Goal: Task Accomplishment & Management: Complete application form

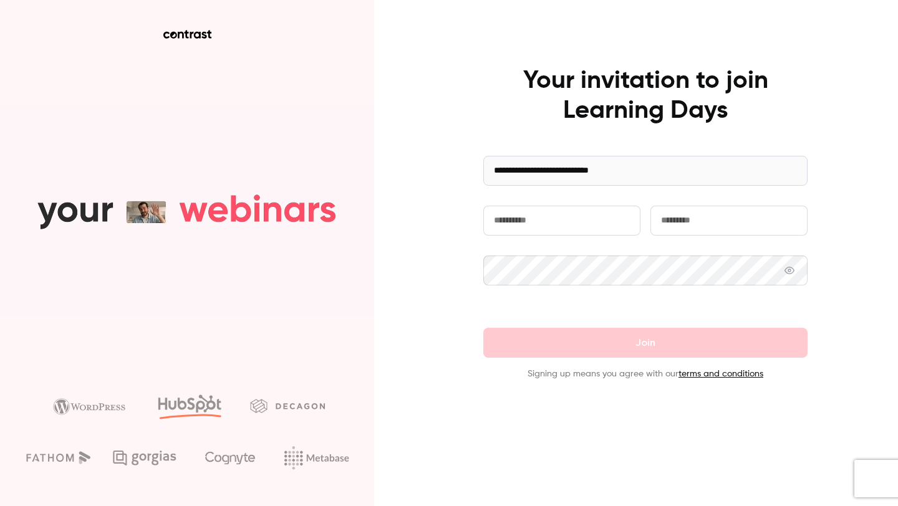
click at [524, 219] on input "text" at bounding box center [561, 221] width 157 height 30
type input "*****"
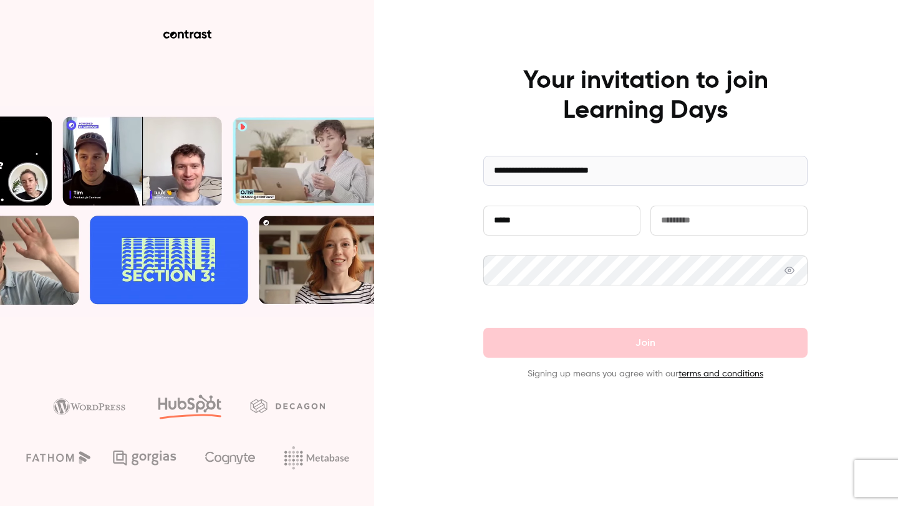
click at [720, 227] on input "text" at bounding box center [728, 221] width 157 height 30
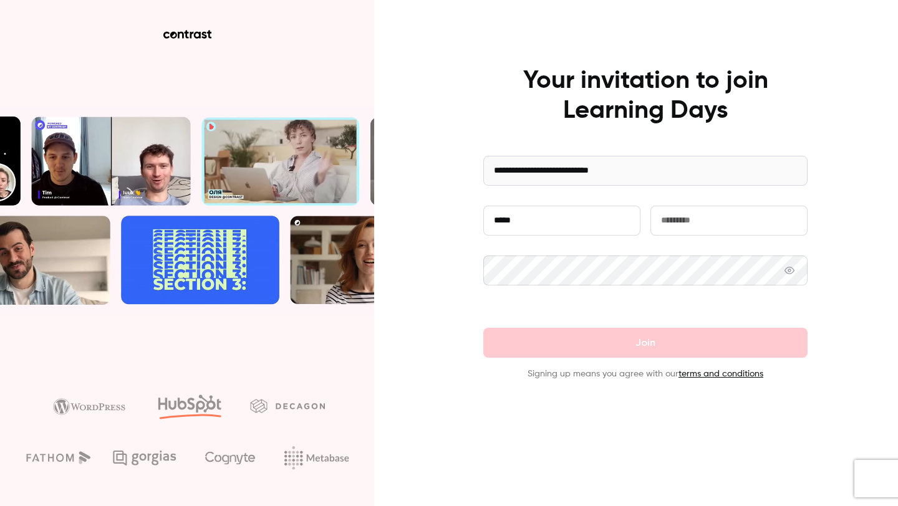
type input "*"
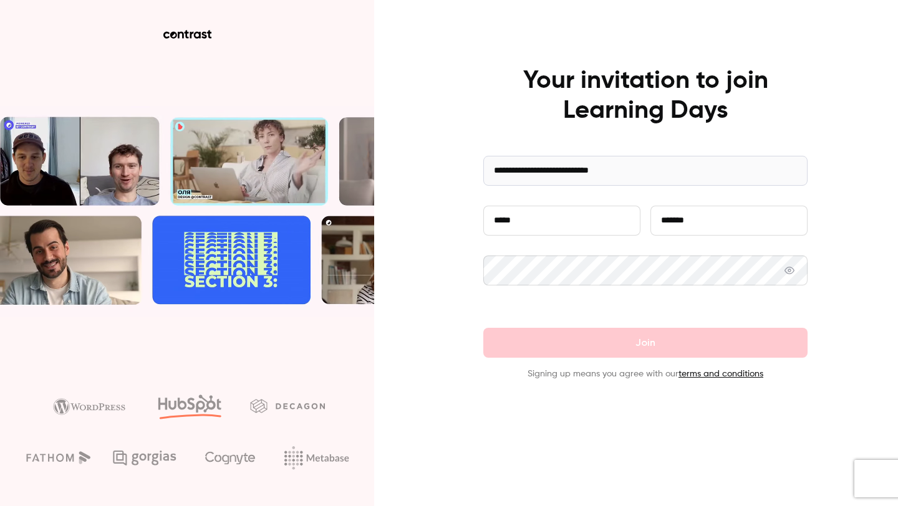
type input "*******"
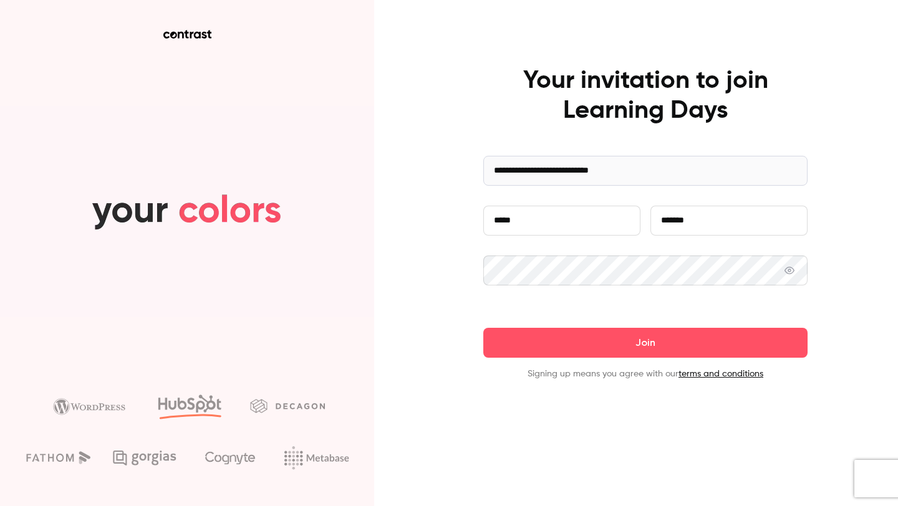
click at [786, 272] on icon at bounding box center [789, 270] width 10 height 7
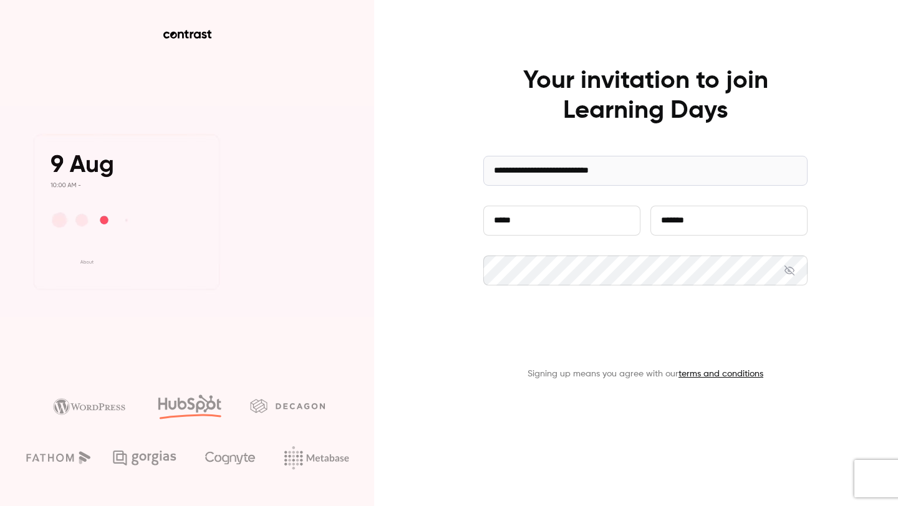
click at [689, 352] on button "Join" at bounding box center [645, 343] width 324 height 30
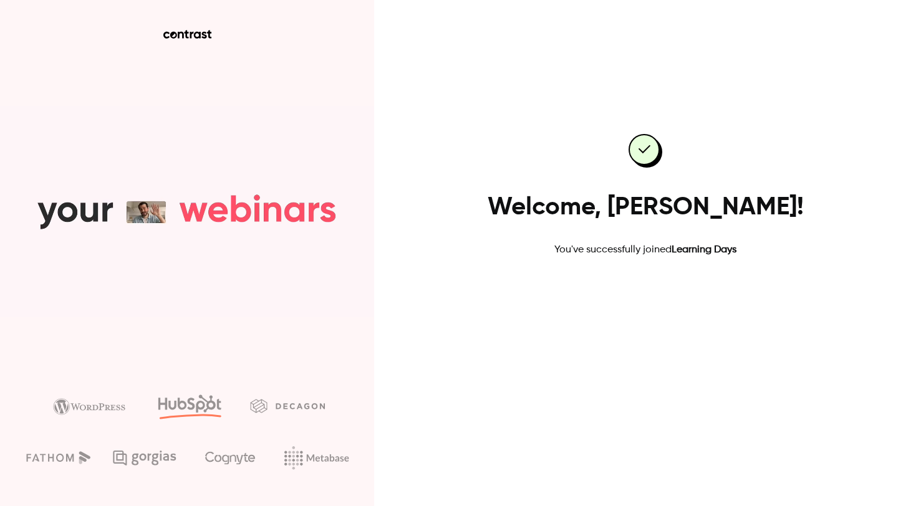
click at [637, 297] on link "Go to dashboard" at bounding box center [645, 297] width 106 height 30
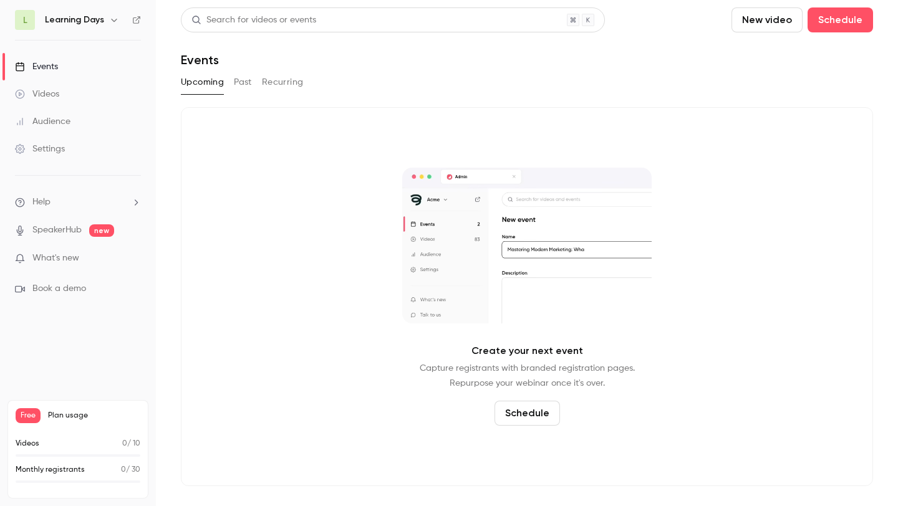
click at [112, 92] on link "Videos" at bounding box center [78, 93] width 156 height 27
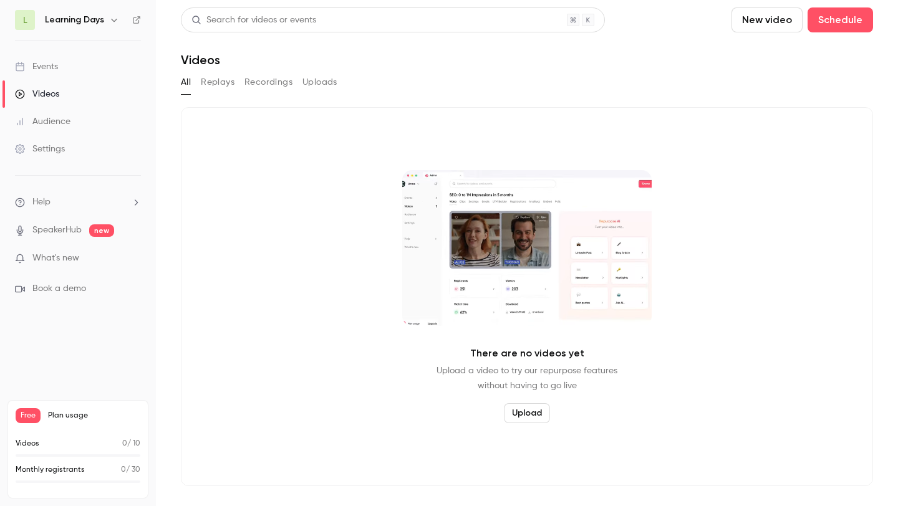
click at [105, 70] on link "Events" at bounding box center [78, 66] width 156 height 27
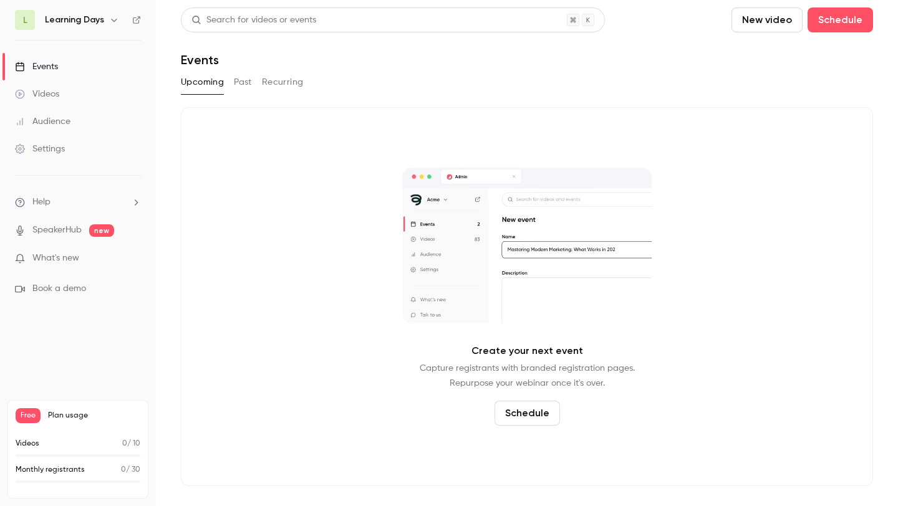
click at [109, 95] on link "Videos" at bounding box center [78, 93] width 156 height 27
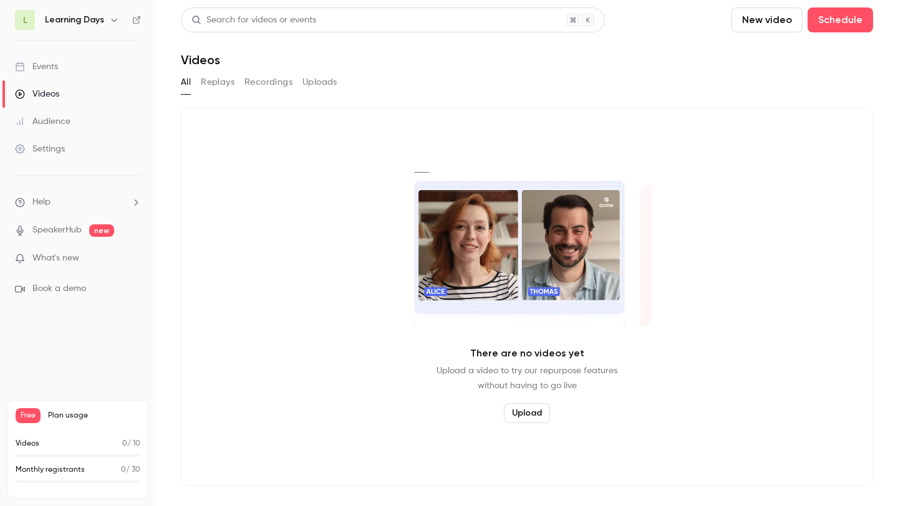
click at [115, 128] on link "Audience" at bounding box center [78, 121] width 156 height 27
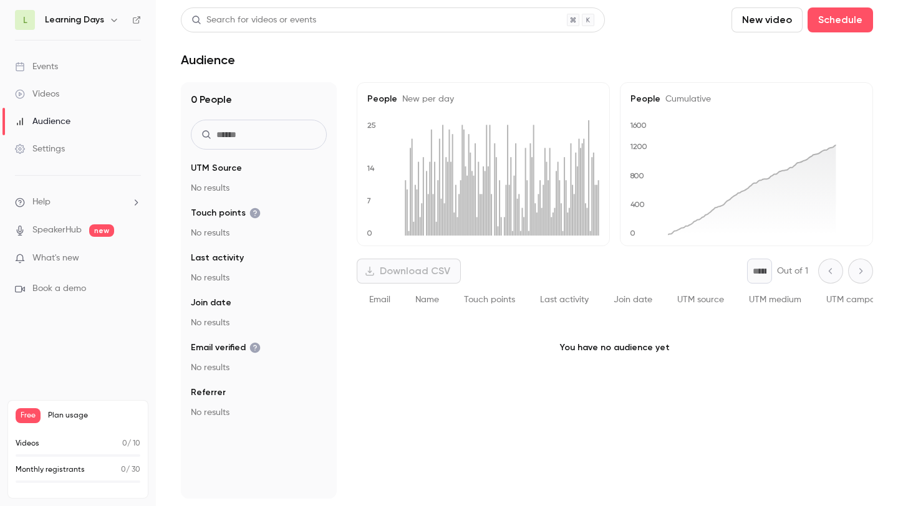
click at [117, 153] on link "Settings" at bounding box center [78, 148] width 156 height 27
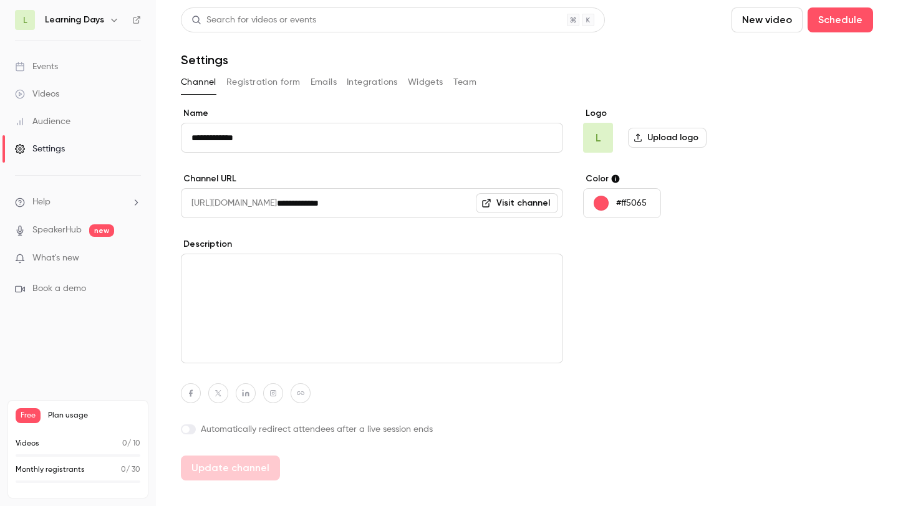
click at [116, 68] on link "Events" at bounding box center [78, 66] width 156 height 27
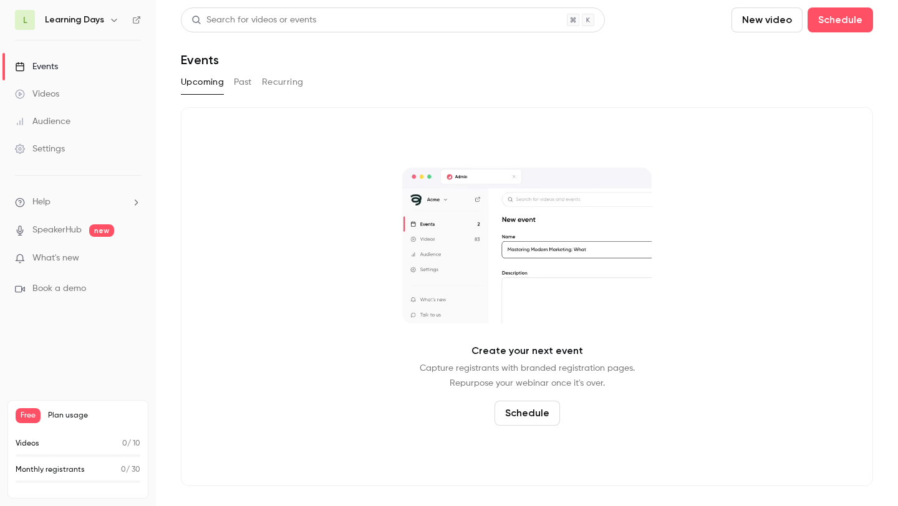
click at [110, 24] on button "button" at bounding box center [114, 19] width 15 height 15
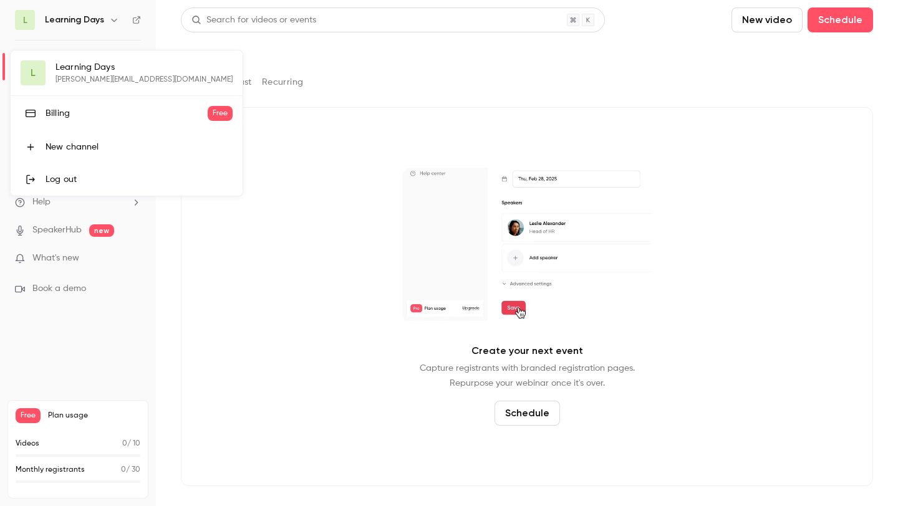
click at [383, 173] on div at bounding box center [449, 253] width 898 height 506
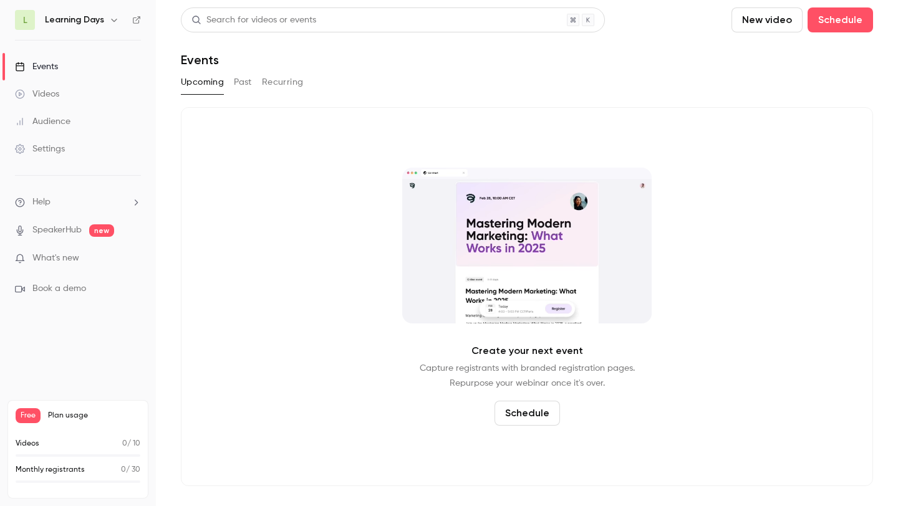
click at [77, 230] on link "SpeakerHub" at bounding box center [56, 230] width 49 height 13
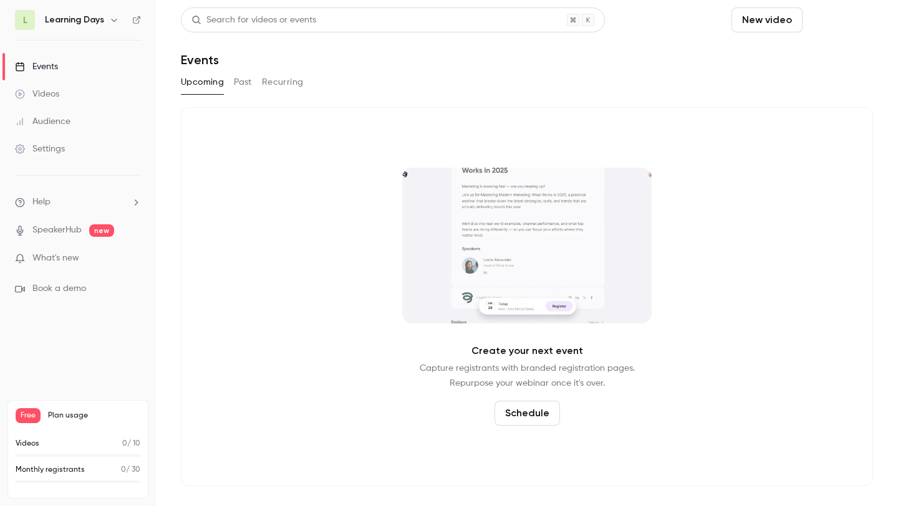
click at [834, 22] on button "Schedule" at bounding box center [839, 19] width 65 height 25
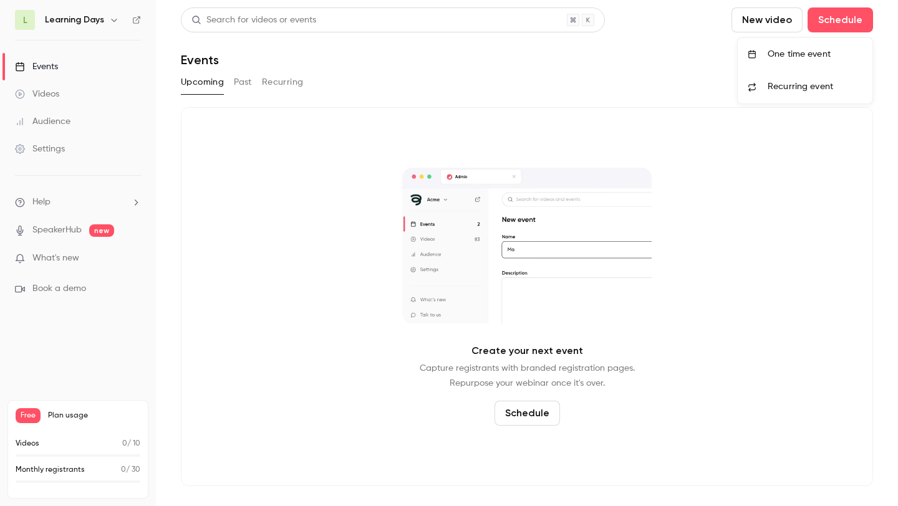
click at [802, 64] on li "One time event" at bounding box center [805, 54] width 135 height 32
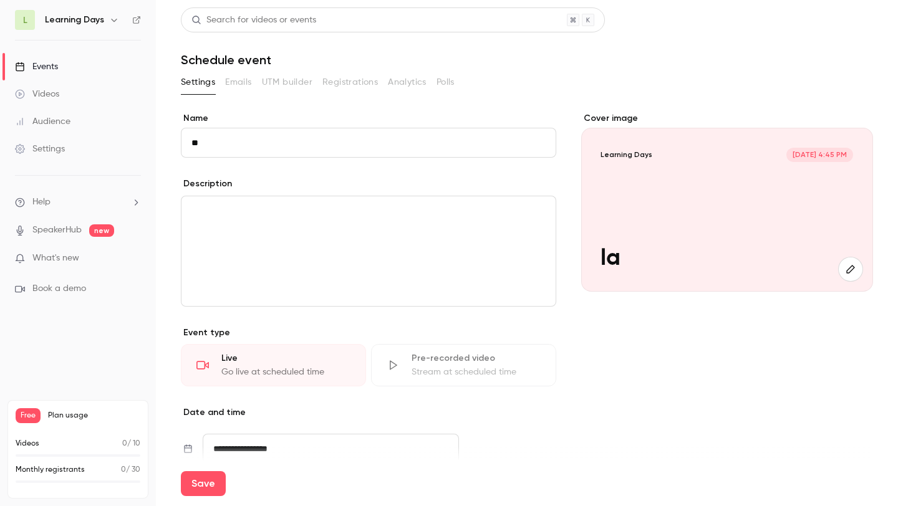
type input "*"
type input "****"
click at [294, 257] on div "editor" at bounding box center [368, 251] width 374 height 110
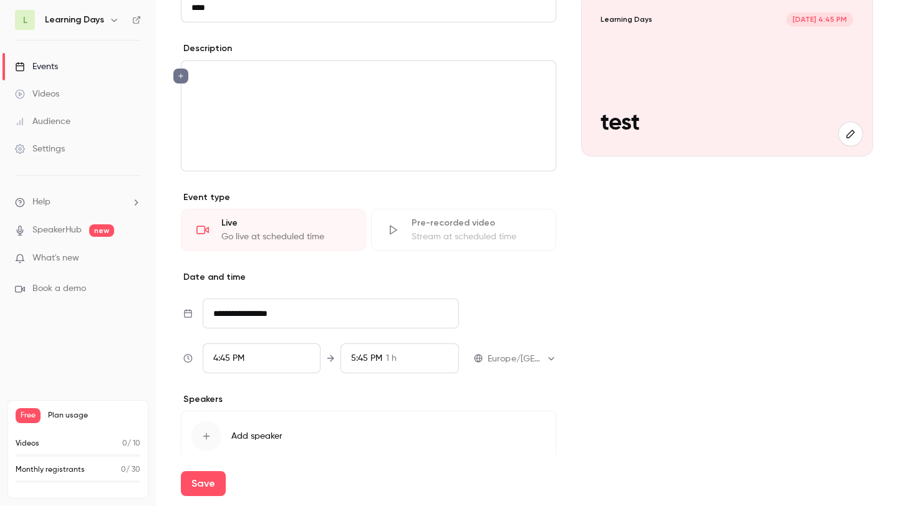
scroll to position [191, 0]
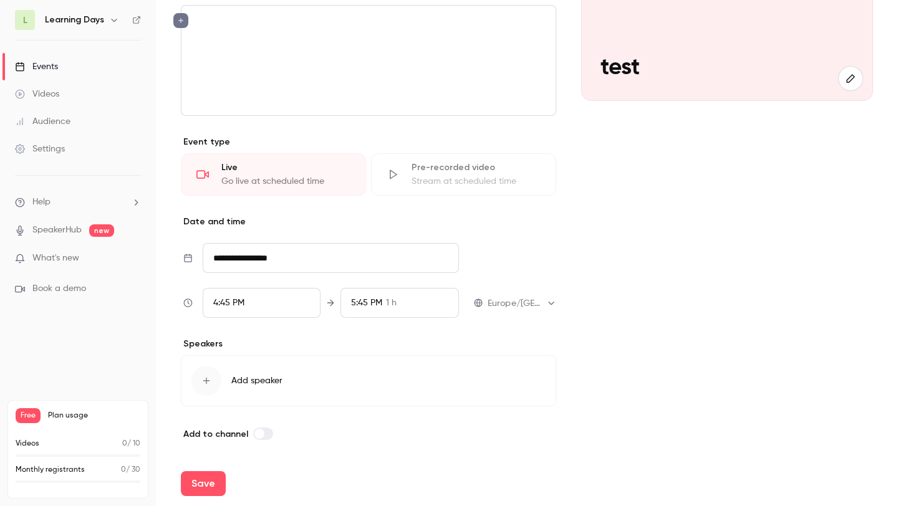
click at [244, 304] on span "4:45 PM" at bounding box center [228, 303] width 31 height 9
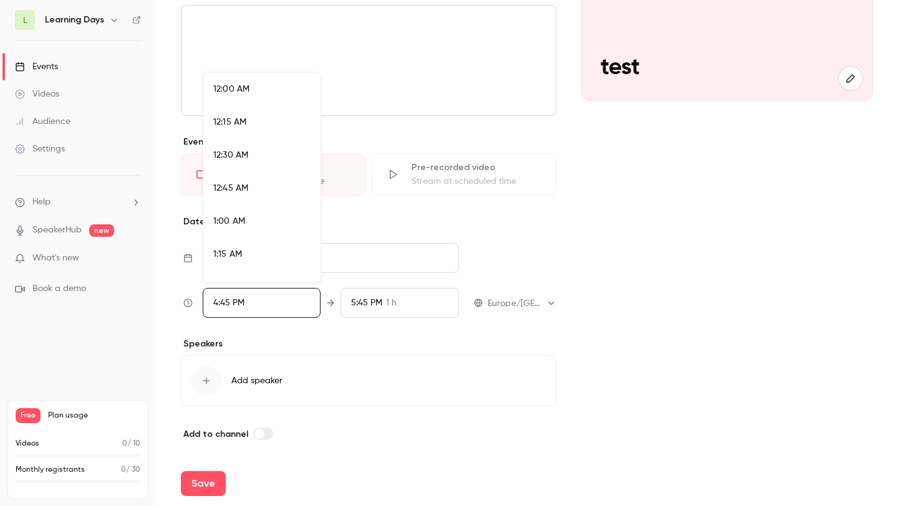
scroll to position [2126, 0]
click at [244, 130] on li "4:30 PM" at bounding box center [261, 144] width 117 height 33
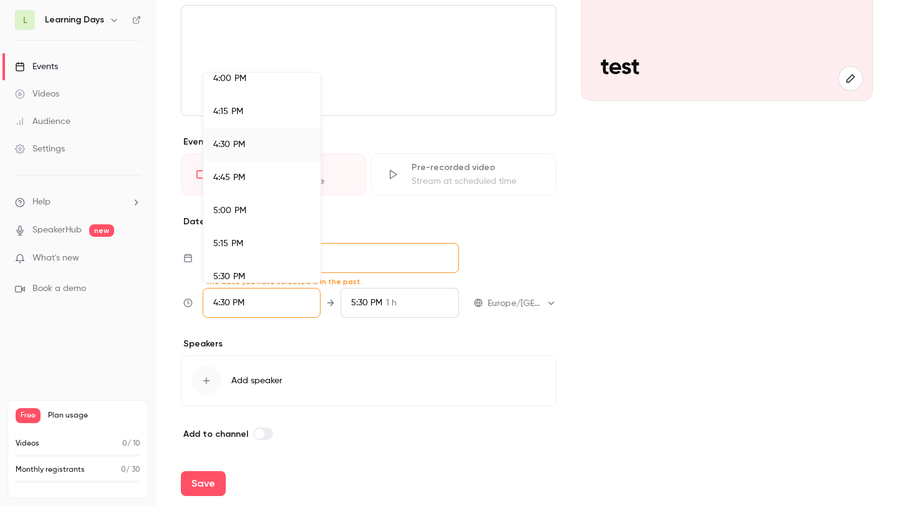
click at [239, 175] on span "4:45 PM" at bounding box center [229, 177] width 32 height 9
click at [335, 328] on div at bounding box center [449, 253] width 898 height 506
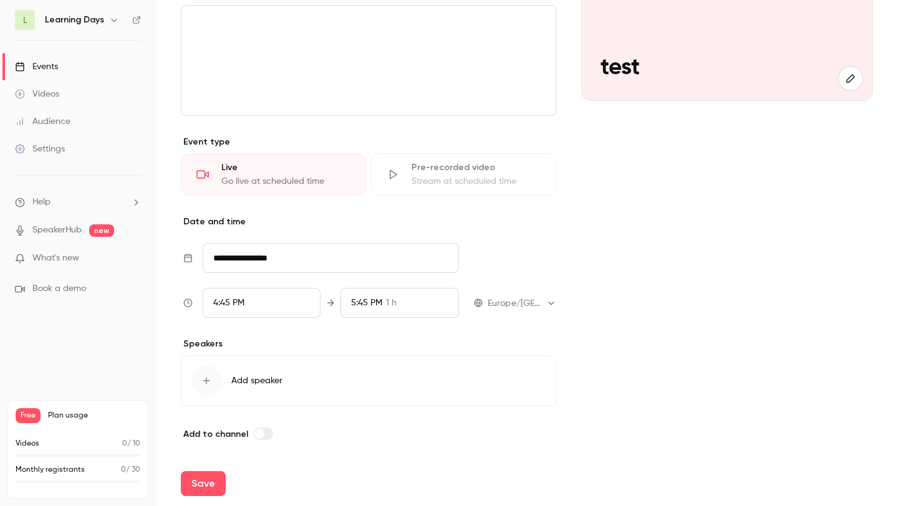
click at [271, 378] on span "Add speaker" at bounding box center [256, 381] width 51 height 12
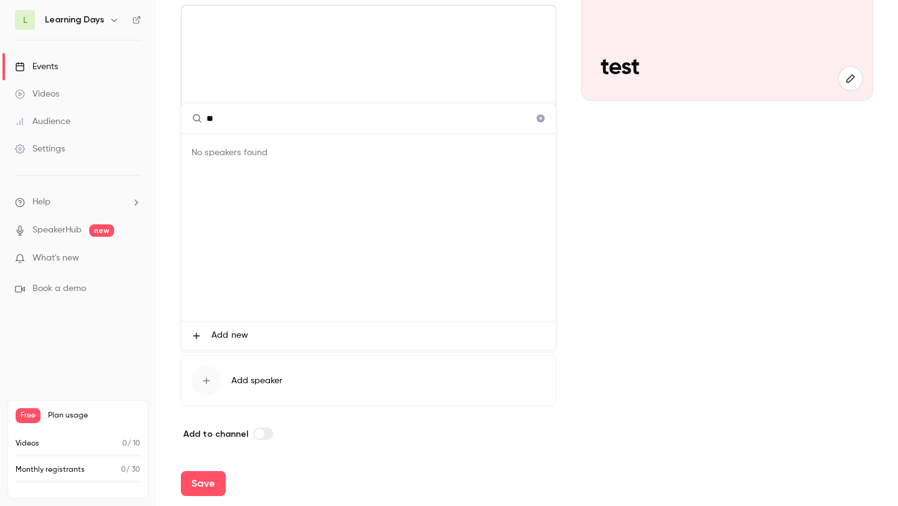
type input "*"
type input "**********"
click at [540, 122] on icon "Clear" at bounding box center [541, 118] width 10 height 9
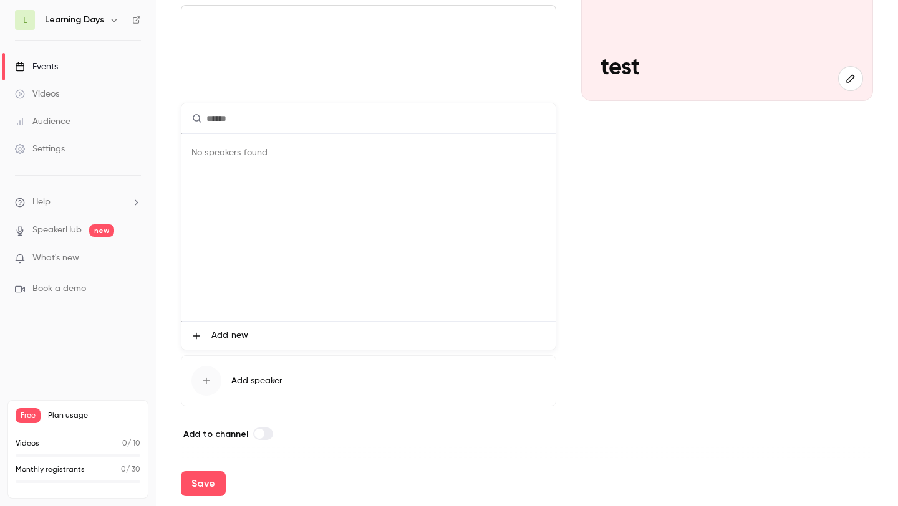
click at [312, 387] on div at bounding box center [449, 253] width 898 height 506
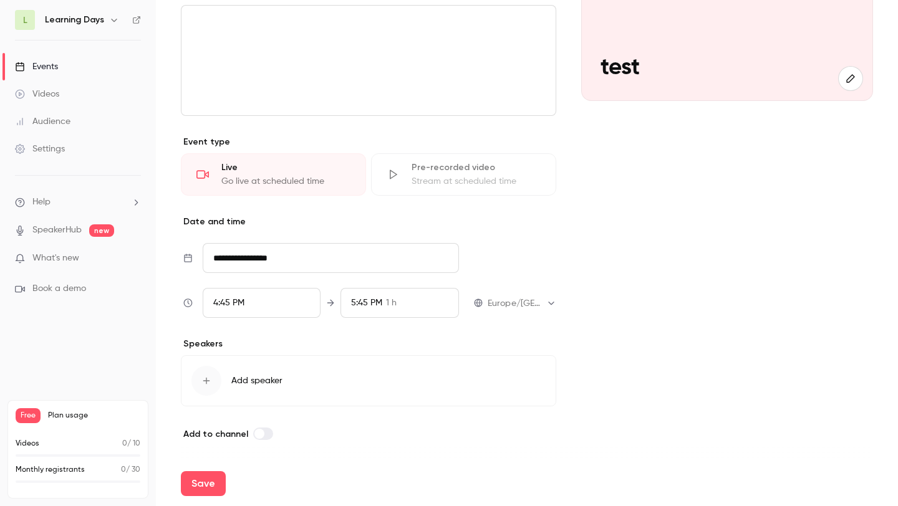
click at [280, 378] on span "Add speaker" at bounding box center [256, 381] width 51 height 12
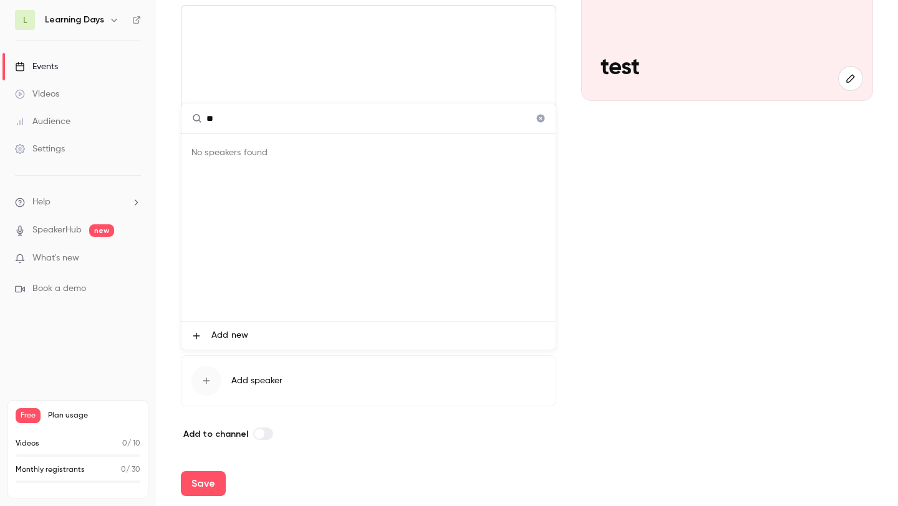
type input "*"
click at [262, 381] on div at bounding box center [449, 253] width 898 height 506
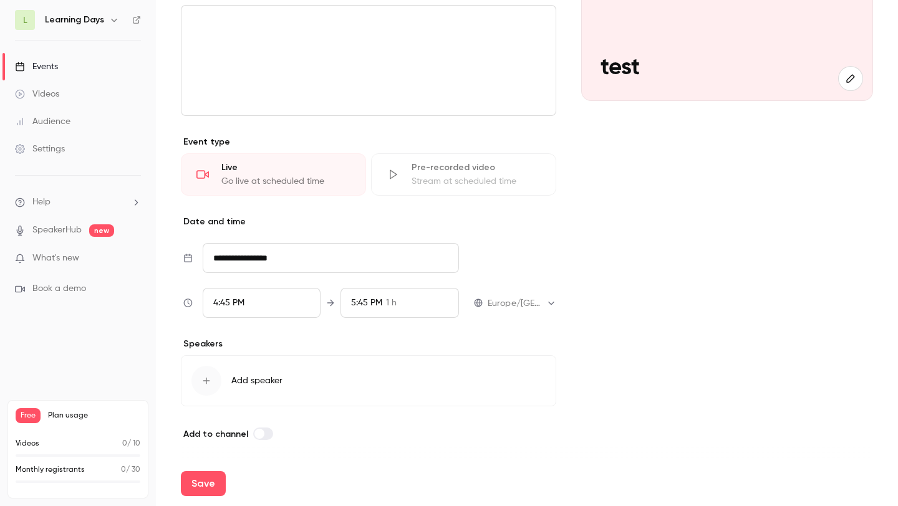
click at [266, 379] on span "Add speaker" at bounding box center [256, 381] width 51 height 12
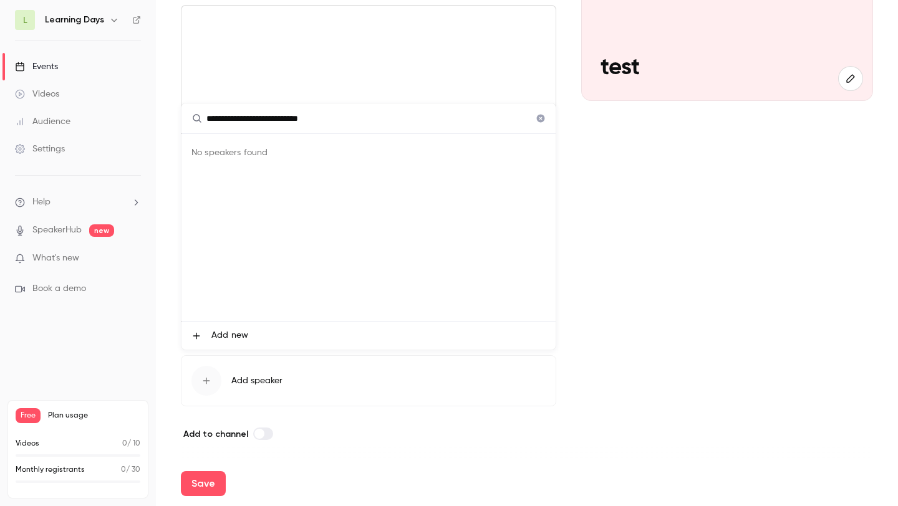
type input "**********"
click at [233, 331] on span "Add new" at bounding box center [229, 335] width 37 height 13
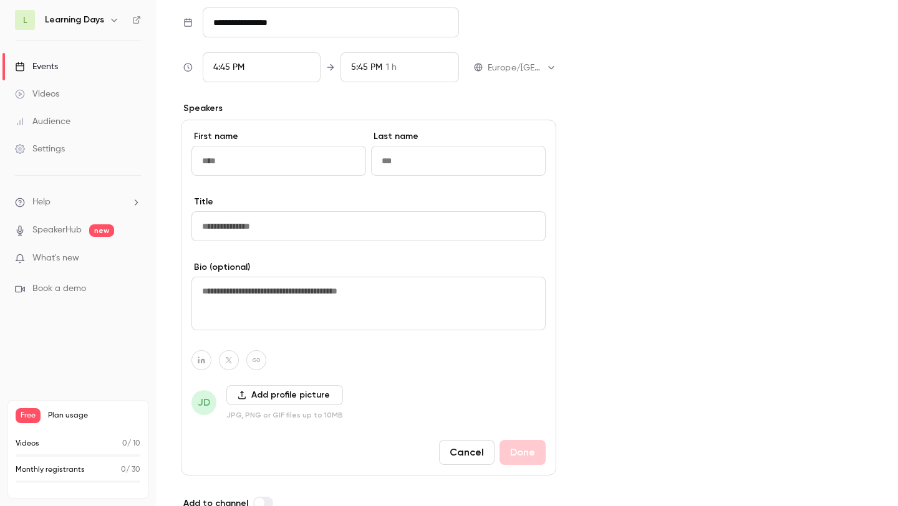
scroll to position [424, 0]
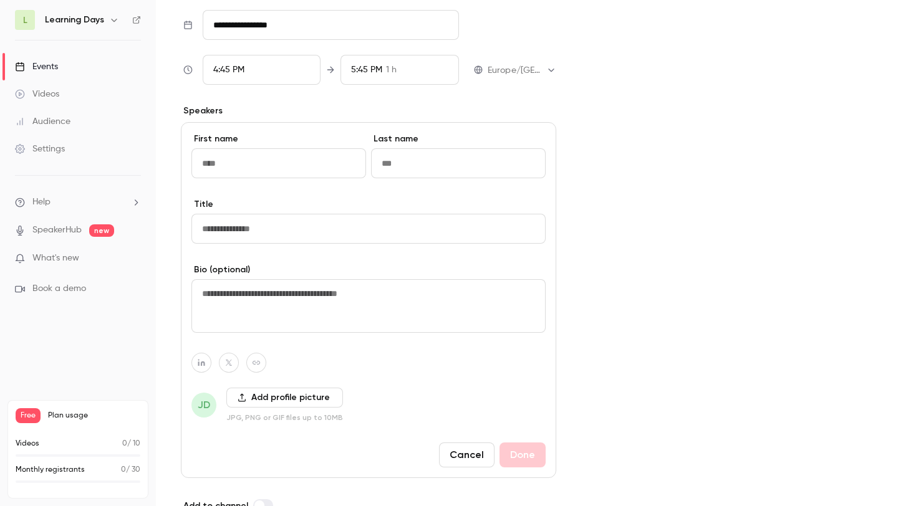
click at [479, 461] on button "Cancel" at bounding box center [466, 455] width 55 height 25
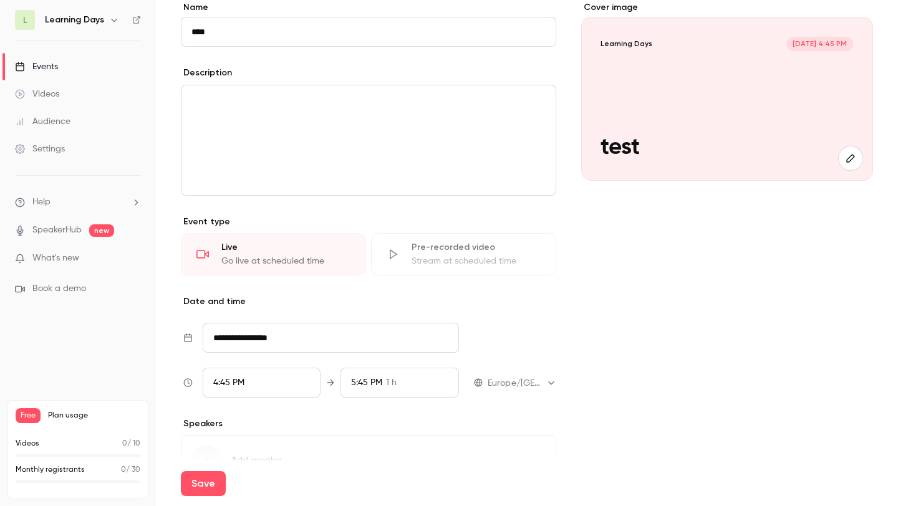
scroll to position [0, 0]
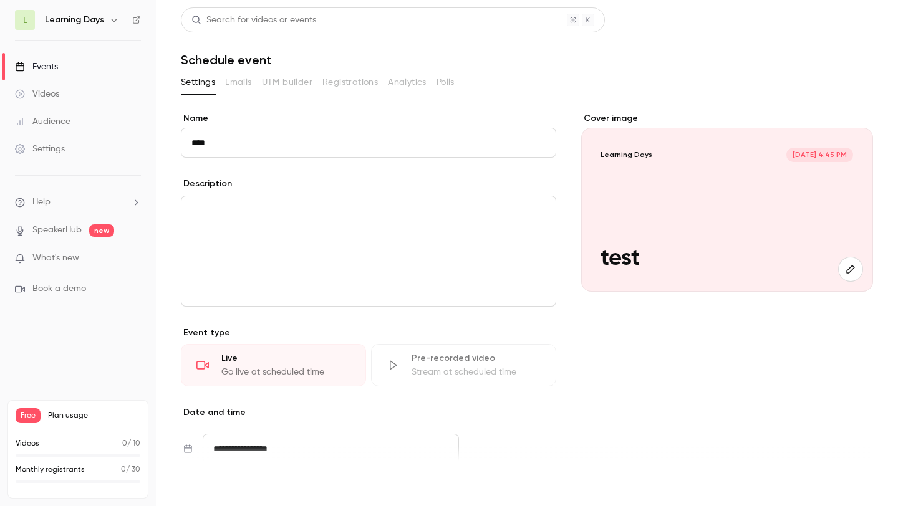
click at [200, 482] on button "Save" at bounding box center [203, 483] width 45 height 25
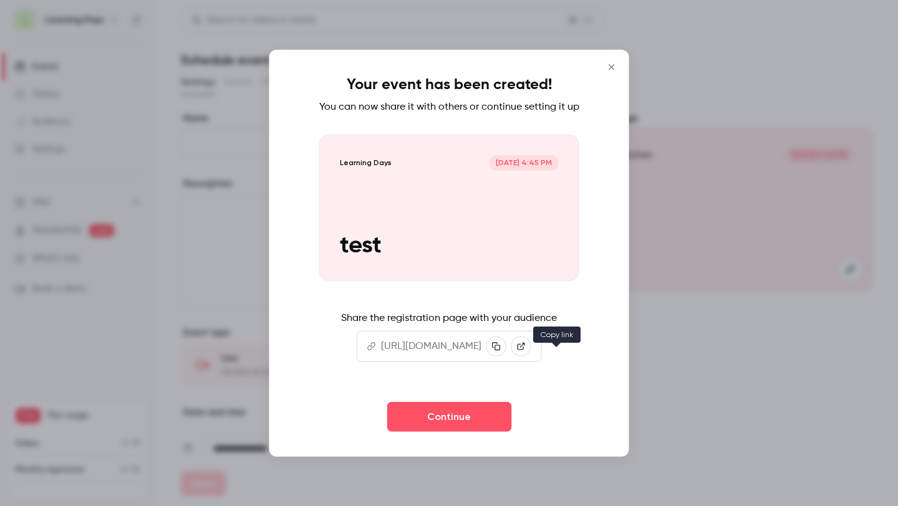
click at [500, 350] on icon "button" at bounding box center [496, 346] width 8 height 8
click at [624, 59] on button "Close" at bounding box center [611, 67] width 25 height 25
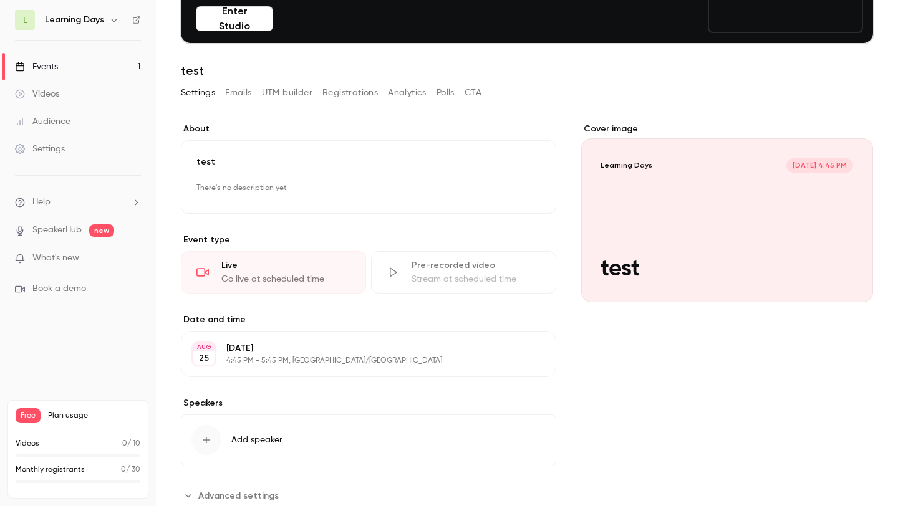
scroll to position [153, 0]
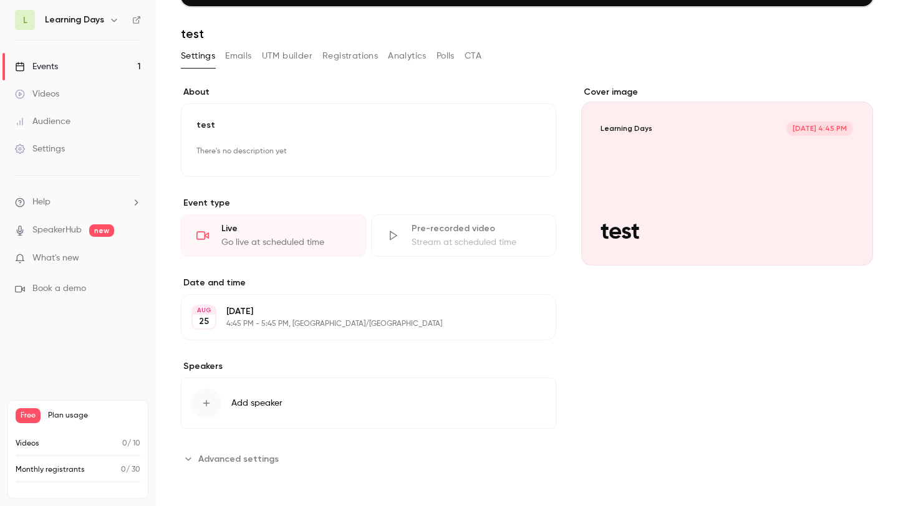
click at [239, 57] on button "Emails" at bounding box center [238, 56] width 26 height 20
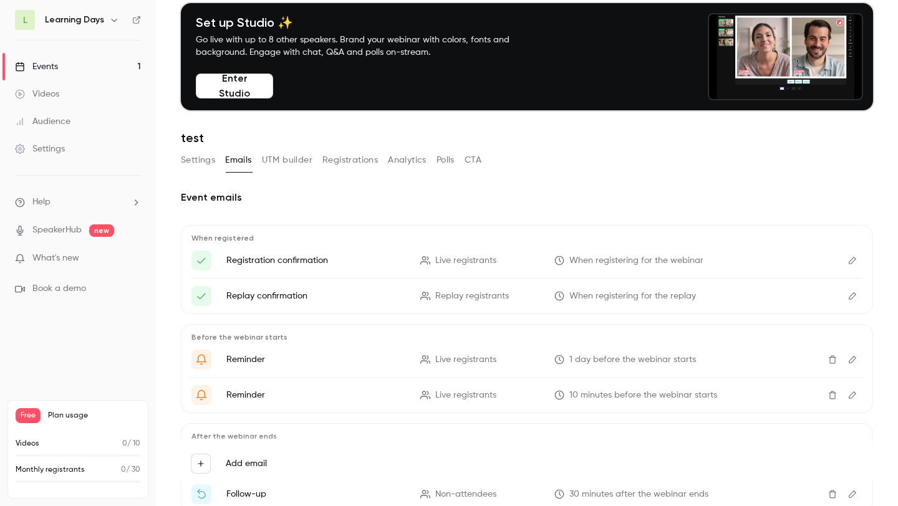
scroll to position [32, 0]
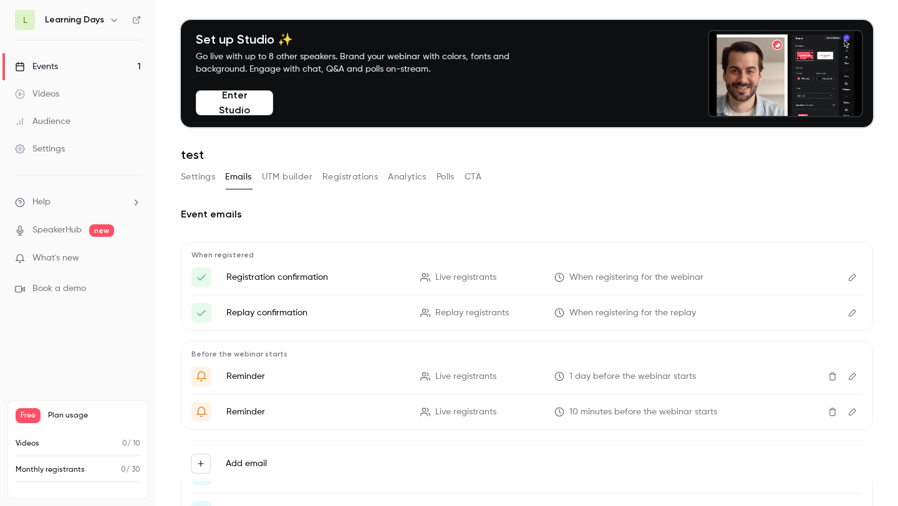
click at [312, 277] on p "Registration confirmation" at bounding box center [315, 277] width 179 height 12
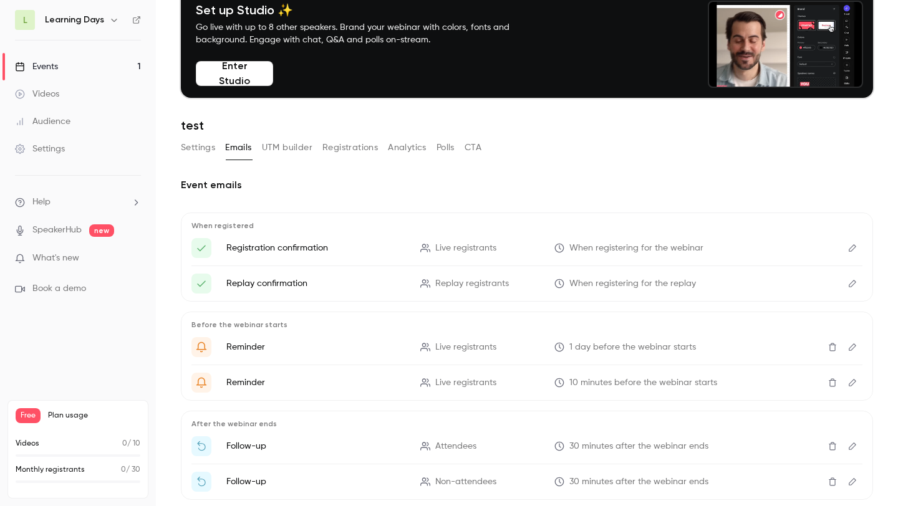
scroll to position [128, 0]
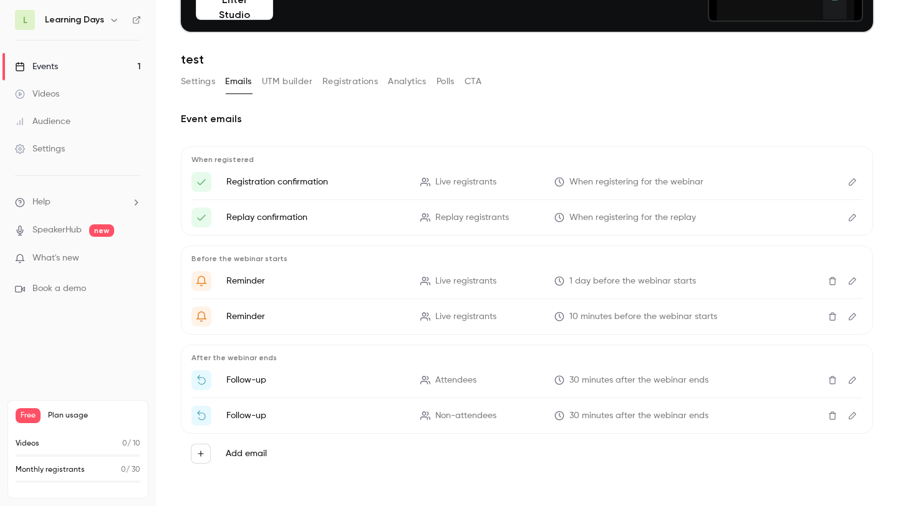
click at [262, 79] on button "UTM builder" at bounding box center [287, 82] width 51 height 20
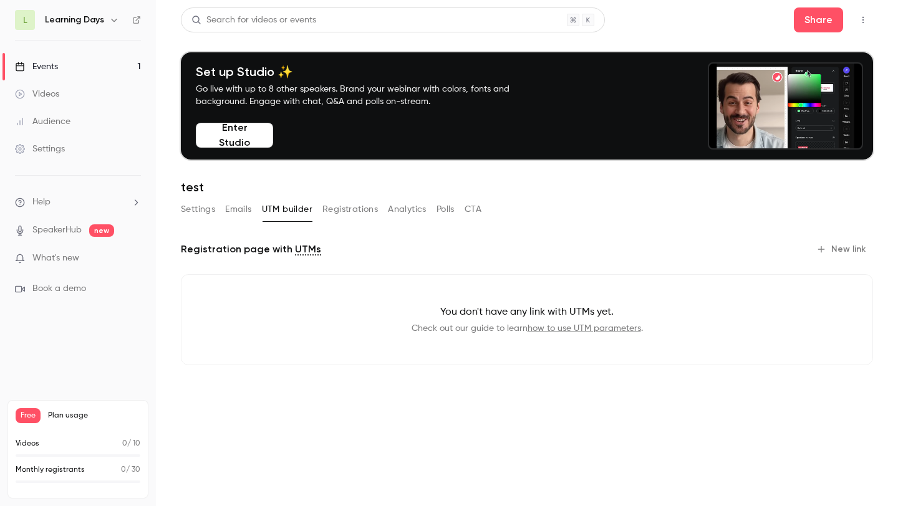
click at [348, 206] on button "Registrations" at bounding box center [349, 210] width 55 height 20
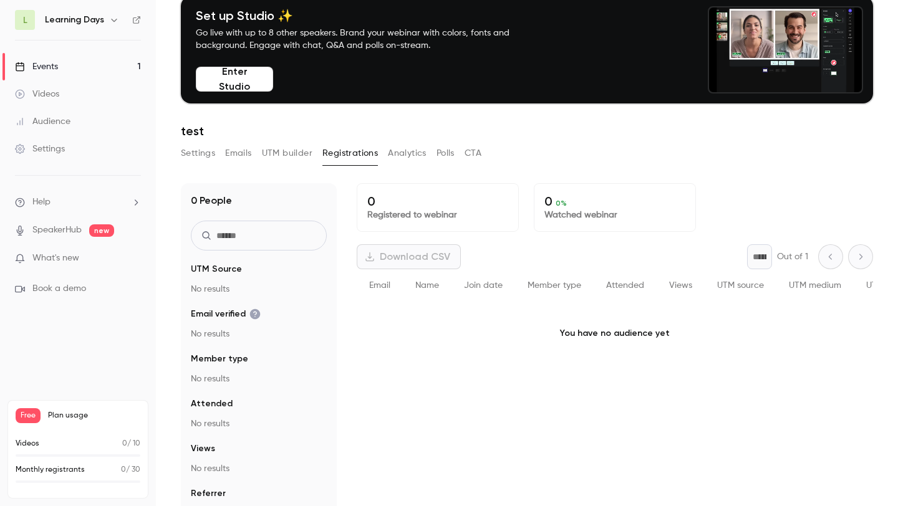
scroll to position [84, 0]
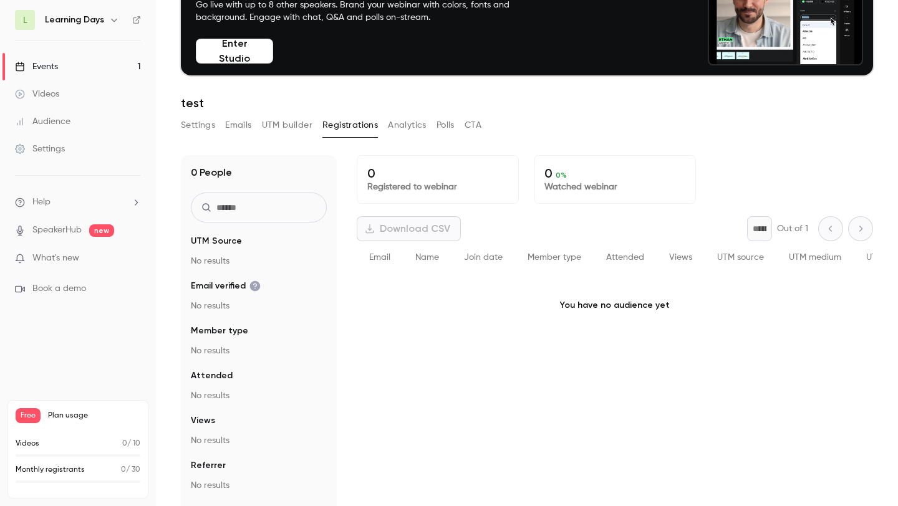
click at [413, 127] on button "Analytics" at bounding box center [407, 125] width 39 height 20
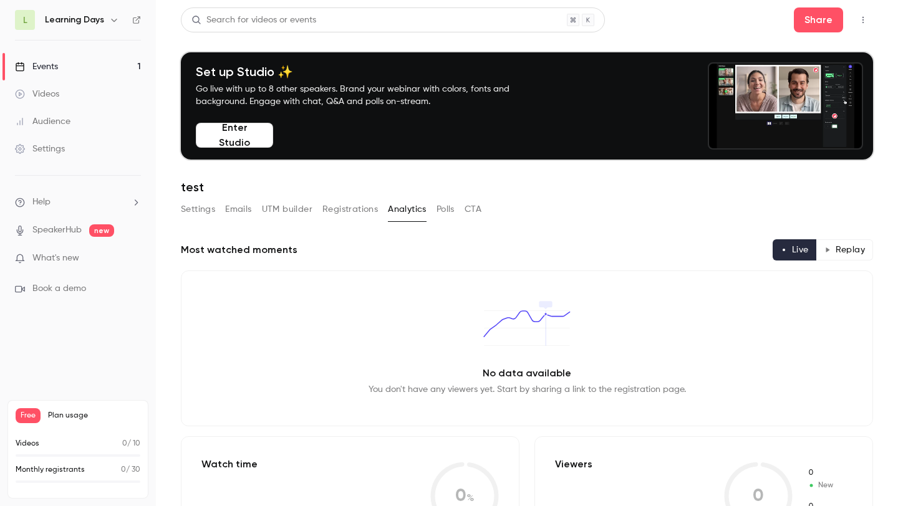
click at [440, 208] on button "Polls" at bounding box center [445, 210] width 18 height 20
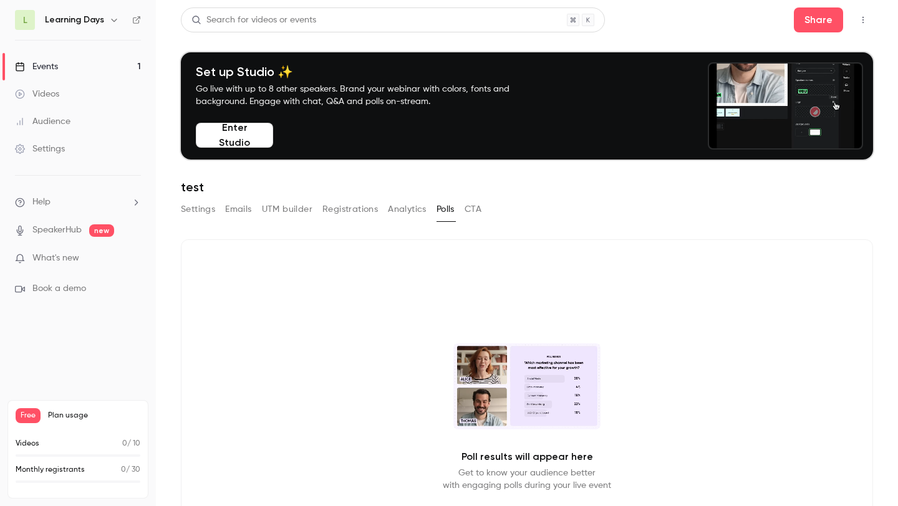
click at [473, 213] on button "CTA" at bounding box center [473, 210] width 17 height 20
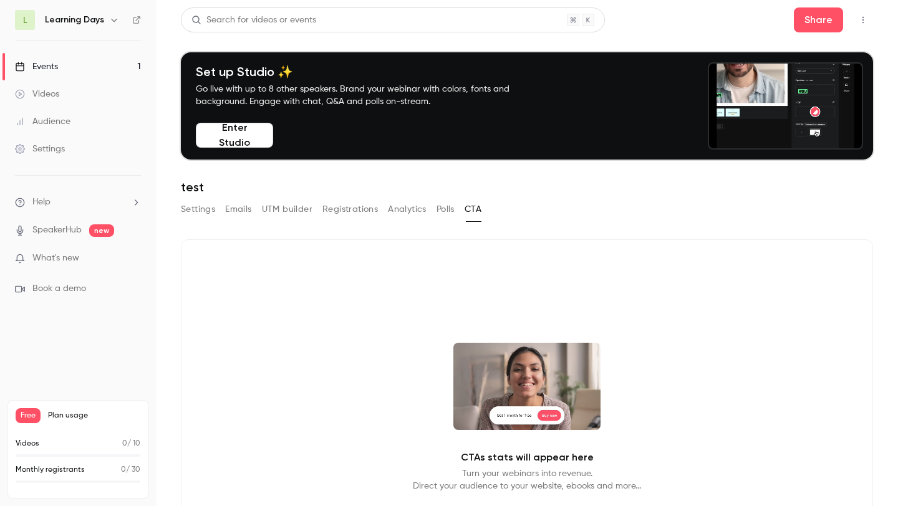
click at [186, 205] on button "Settings" at bounding box center [198, 210] width 34 height 20
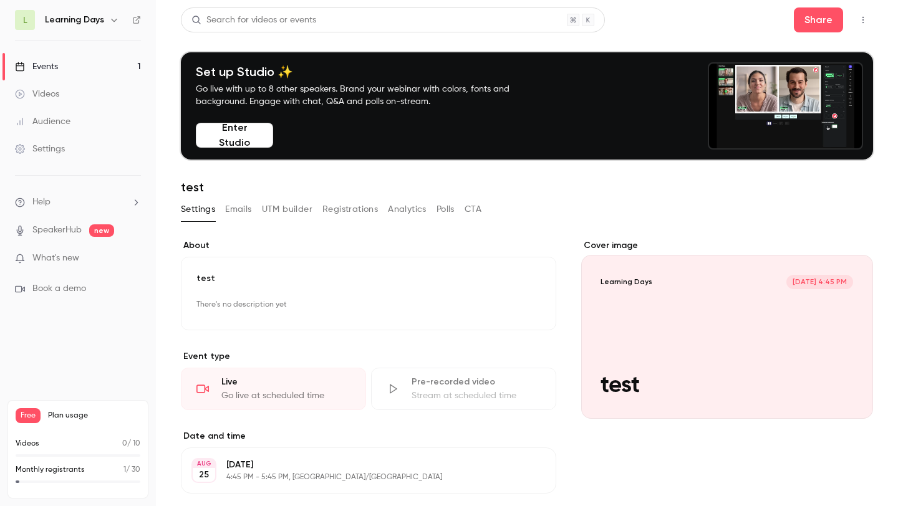
click at [233, 127] on button "Enter Studio" at bounding box center [234, 135] width 77 height 25
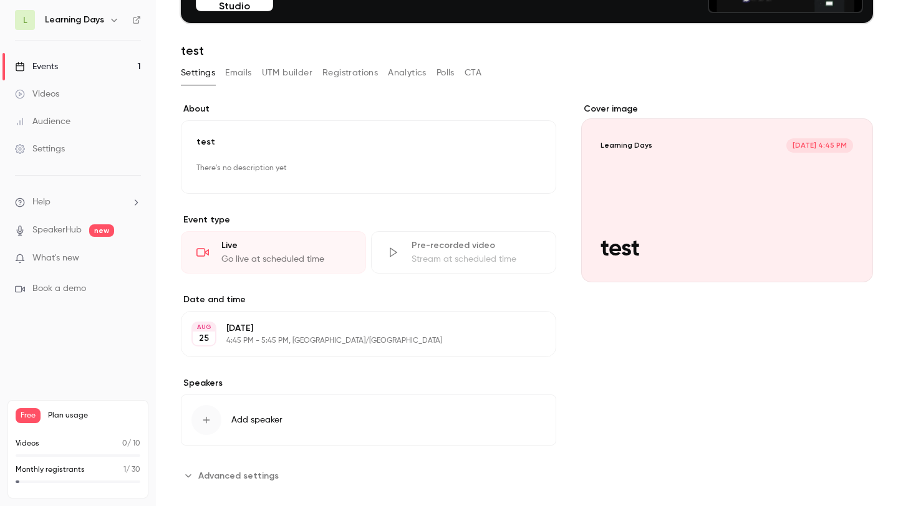
scroll to position [135, 0]
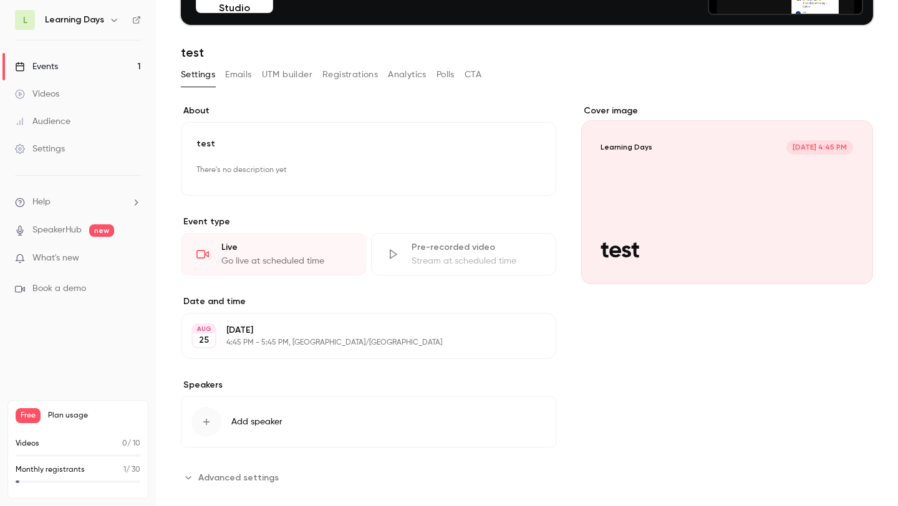
click at [120, 253] on p "What's new" at bounding box center [68, 258] width 106 height 13
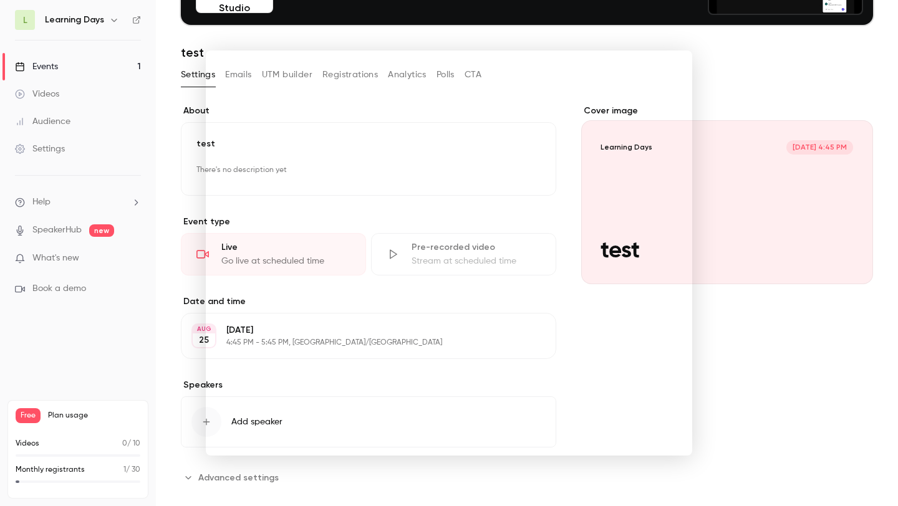
click at [176, 157] on div at bounding box center [449, 253] width 898 height 506
